Goal: Information Seeking & Learning: Learn about a topic

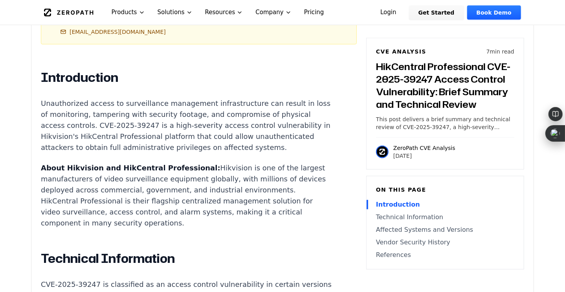
scroll to position [551, 0]
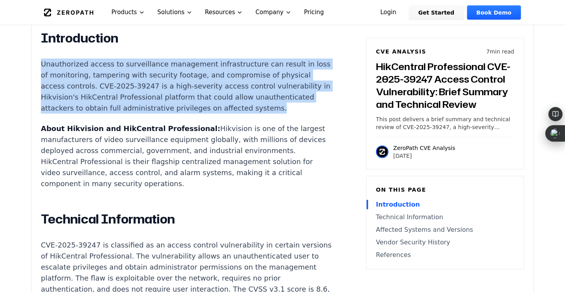
drag, startPoint x: 41, startPoint y: 63, endPoint x: 102, endPoint y: 114, distance: 79.9
click at [102, 114] on p "Unauthorized access to surveillance management infrastructure can result in los…" at bounding box center [187, 86] width 293 height 55
click at [69, 122] on div at bounding box center [69, 122] width 0 height 0
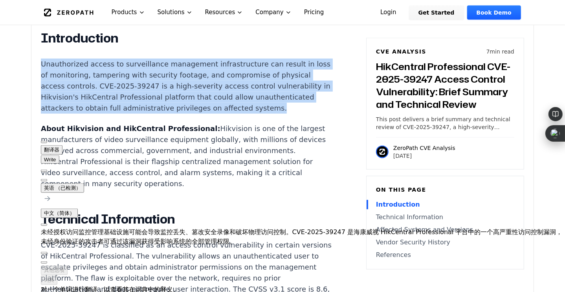
click at [152, 114] on p "Unauthorized access to surveillance management infrastructure can result in los…" at bounding box center [187, 86] width 293 height 55
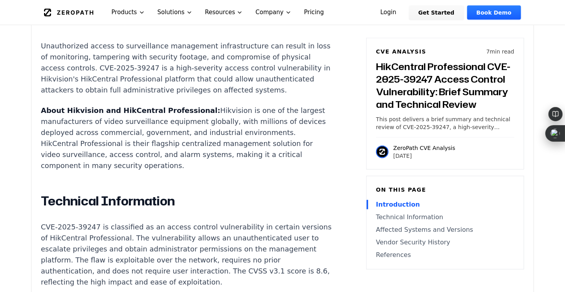
scroll to position [590, 0]
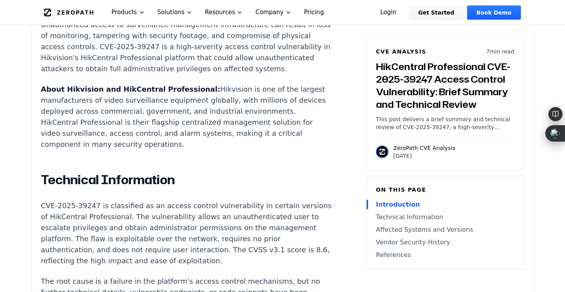
drag, startPoint x: 204, startPoint y: 99, endPoint x: 227, endPoint y: 157, distance: 62.8
click at [227, 150] on p "About Hikvision and HikCentral Professional: Hikvision is one of the largest ma…" at bounding box center [187, 117] width 293 height 66
click at [200, 188] on h2 "Technical Information" at bounding box center [187, 180] width 293 height 16
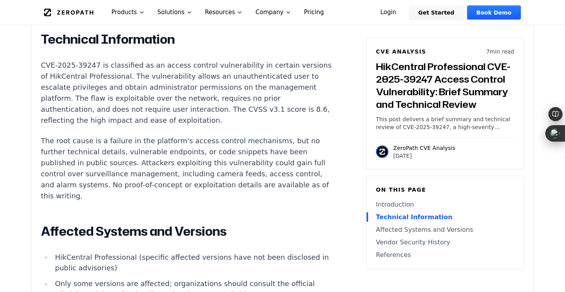
scroll to position [747, 0]
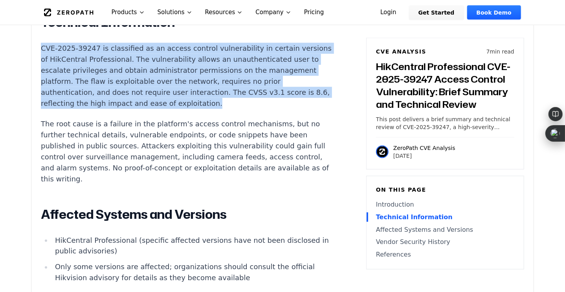
drag, startPoint x: 42, startPoint y: 58, endPoint x: 250, endPoint y: 113, distance: 216.0
click at [250, 109] on p "CVE-2025-39247 is classified as an access control vulnerability in certain vers…" at bounding box center [187, 76] width 293 height 66
click at [234, 118] on div at bounding box center [234, 118] width 0 height 0
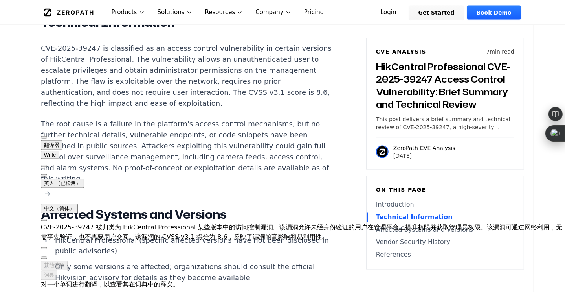
click at [283, 184] on p "The root cause is a failure in the platform's access control mechanisms, but no…" at bounding box center [187, 151] width 293 height 66
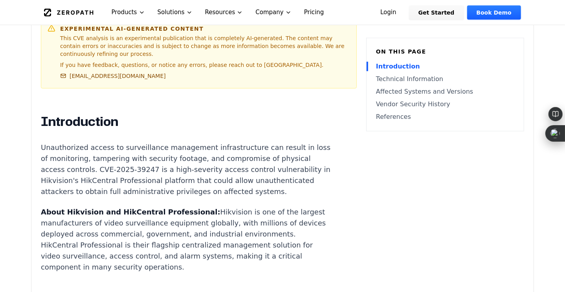
scroll to position [393, 0]
